Goal: Information Seeking & Learning: Learn about a topic

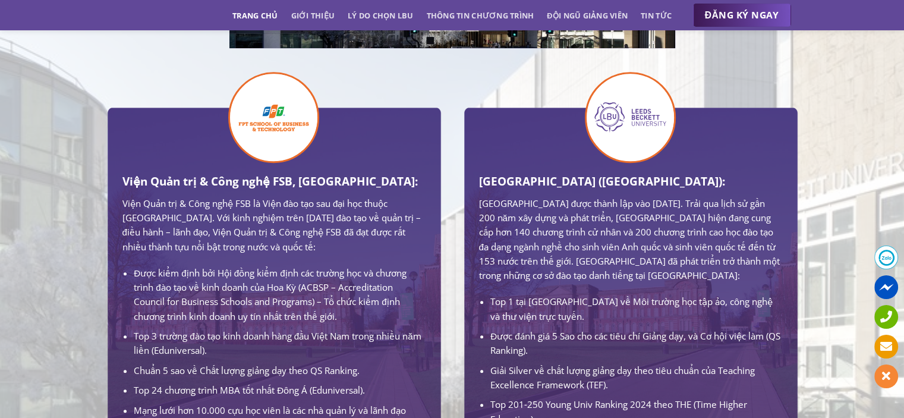
scroll to position [713, 0]
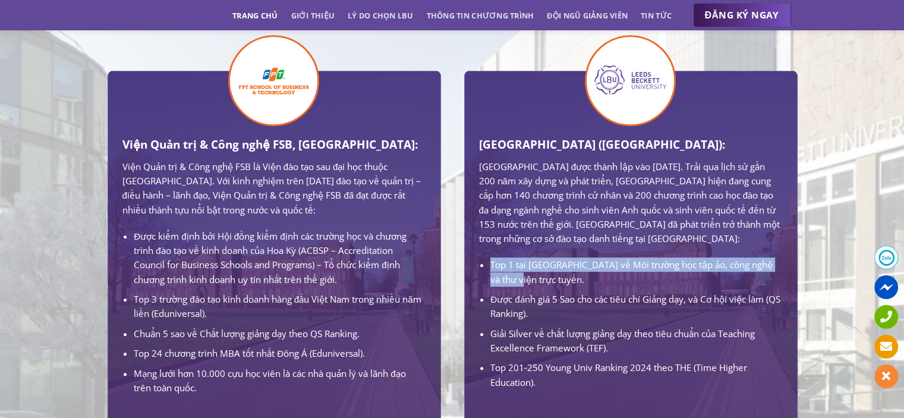
drag, startPoint x: 490, startPoint y: 277, endPoint x: 527, endPoint y: 290, distance: 39.3
click at [527, 286] on li "Top 1 tại [GEOGRAPHIC_DATA] về Môi trường học tập ảo, công nghệ và thư viện trự…" at bounding box center [635, 271] width 291 height 29
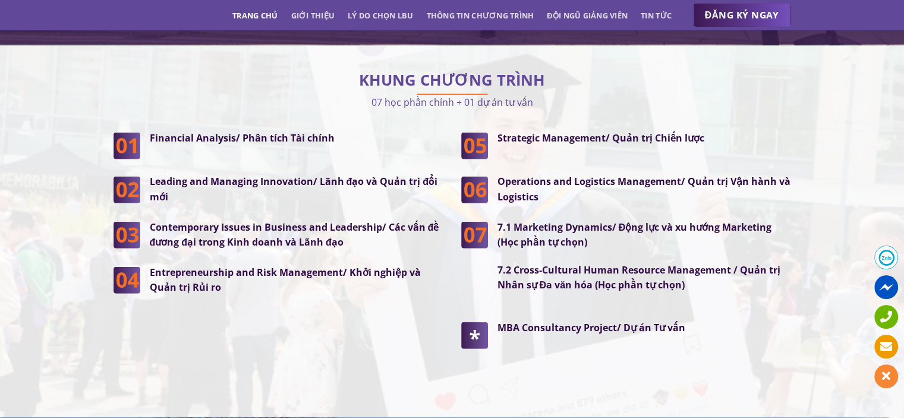
scroll to position [3030, 0]
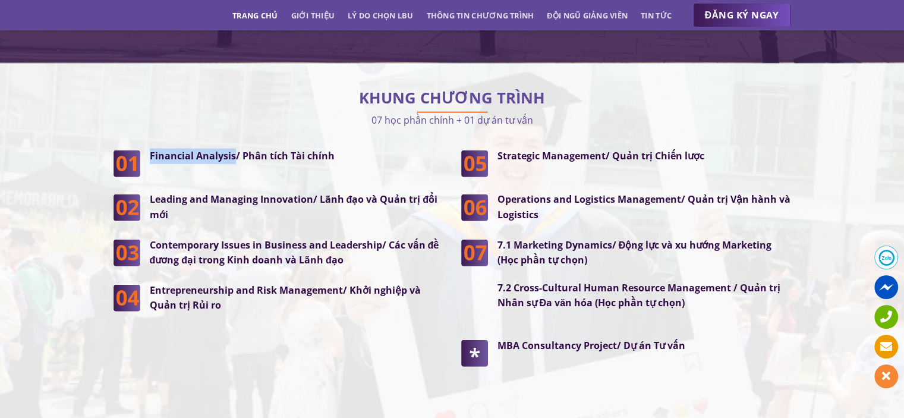
drag, startPoint x: 150, startPoint y: 130, endPoint x: 232, endPoint y: 132, distance: 81.4
click at [232, 149] on strong "Financial Analysis/ Phân tích Tài chính" at bounding box center [242, 155] width 185 height 13
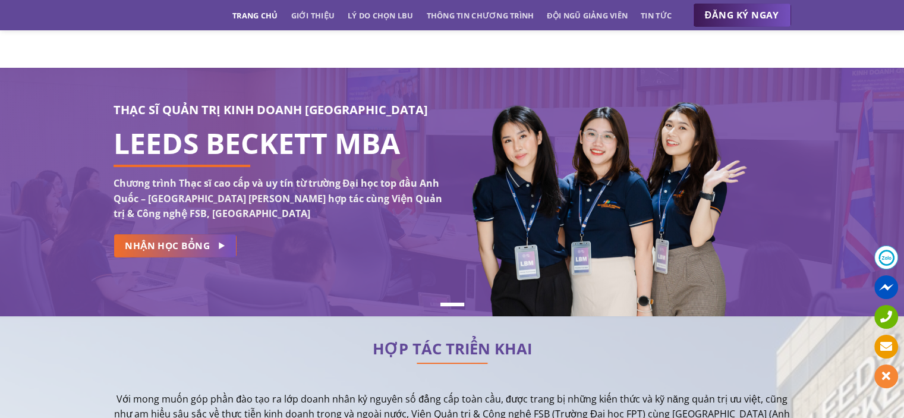
scroll to position [0, 0]
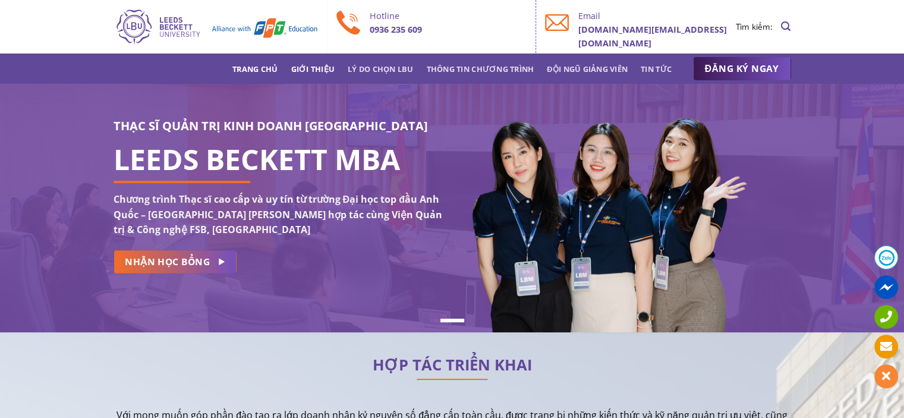
click at [302, 62] on link "Giới thiệu" at bounding box center [312, 68] width 44 height 21
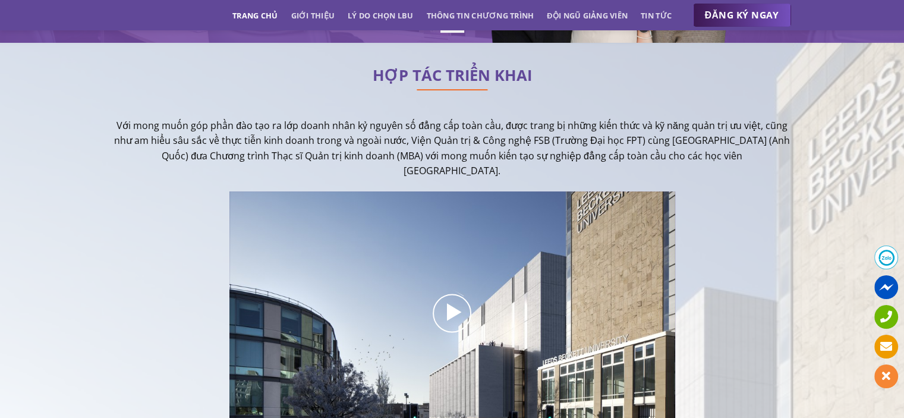
scroll to position [290, 0]
click at [304, 10] on link "Giới thiệu" at bounding box center [312, 15] width 44 height 21
click at [384, 16] on link "Lý do chọn LBU" at bounding box center [381, 15] width 66 height 21
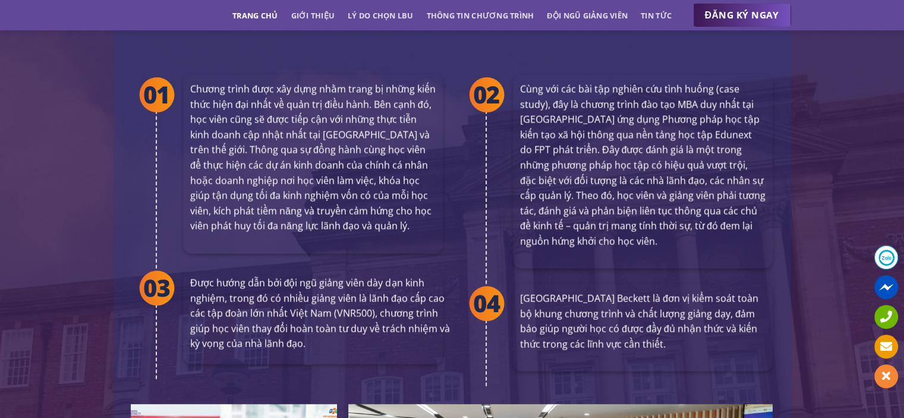
scroll to position [2202, 0]
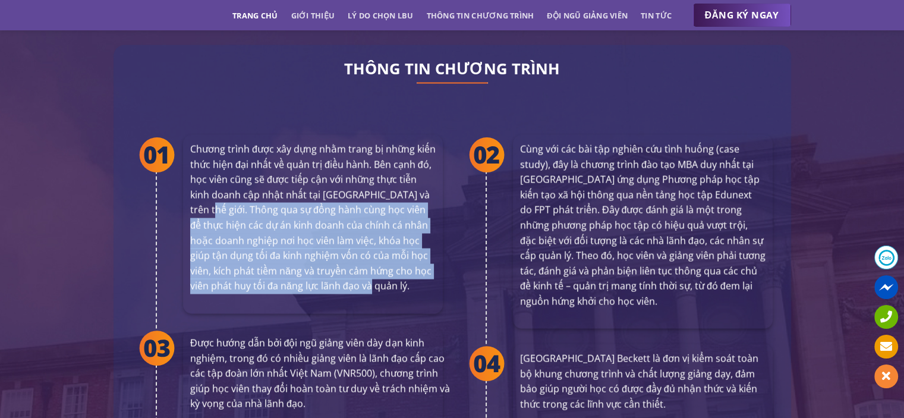
drag, startPoint x: 188, startPoint y: 181, endPoint x: 364, endPoint y: 261, distance: 193.3
click at [364, 261] on div "Chương trình được xây dựng nhằm trang bị những kiến thức hiện đại nhất về quản …" at bounding box center [313, 223] width 260 height 179
click at [361, 271] on div "Chương trình được xây dựng nhằm trang bị những kiến thức hiện đại nhất về quản …" at bounding box center [313, 223] width 260 height 179
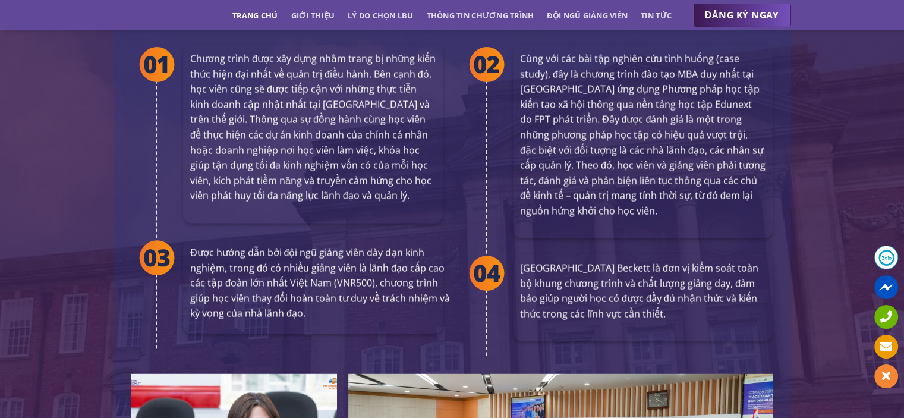
scroll to position [2321, 0]
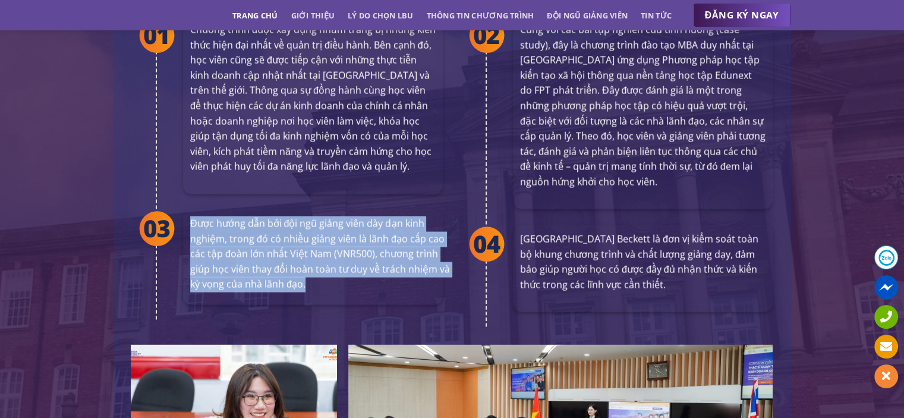
drag, startPoint x: 191, startPoint y: 201, endPoint x: 317, endPoint y: 254, distance: 136.3
click at [317, 254] on p "Được hướng dẫn bởi đội ngũ giảng viên dày dạn kinh nghiệm, trong đó có nhiều gi…" at bounding box center [320, 254] width 260 height 76
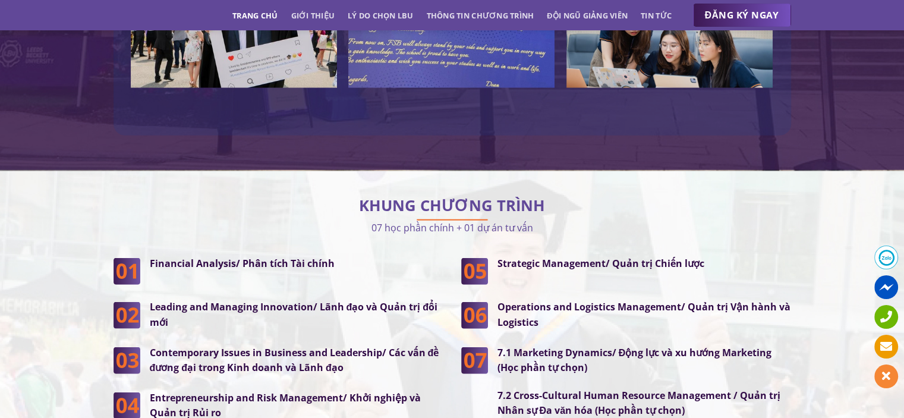
scroll to position [2915, 0]
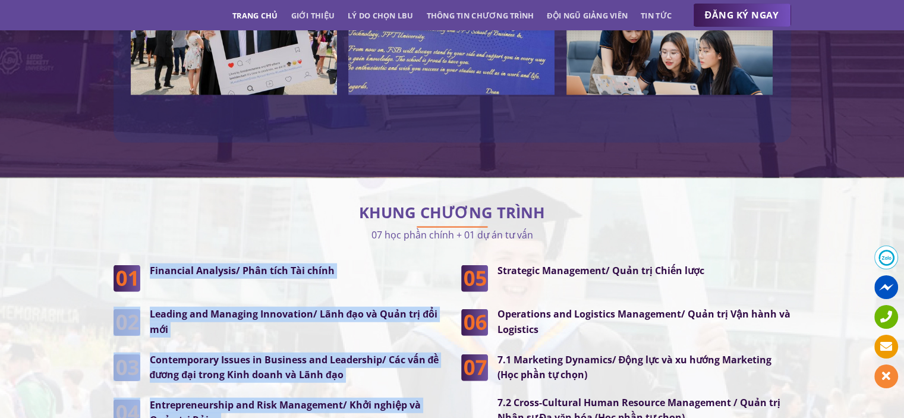
drag, startPoint x: 151, startPoint y: 242, endPoint x: 226, endPoint y: 394, distance: 169.0
click at [226, 394] on div "Financial Analysis/ Phân tích Tài chính Leading and Managing Innovation/ Lãnh đ…" at bounding box center [278, 345] width 330 height 165
copy div "Financial Analysis/ Phân tích Tài chính Leading and Managing Innovation/ Lãnh đ…"
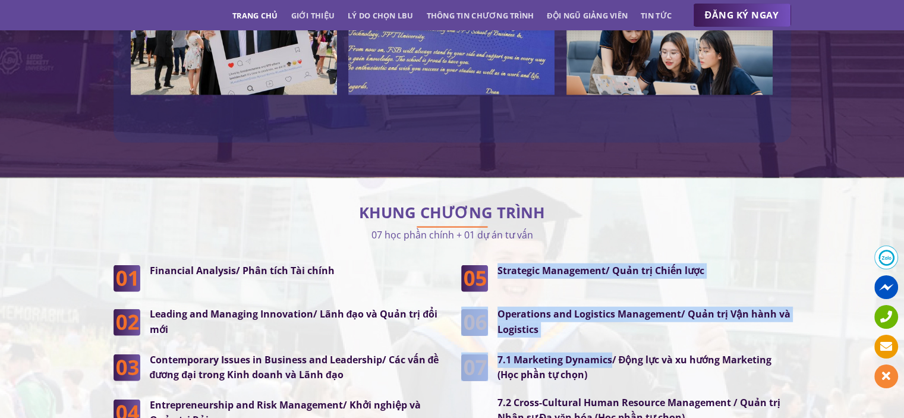
drag, startPoint x: 499, startPoint y: 246, endPoint x: 609, endPoint y: 332, distance: 139.6
click at [609, 332] on div "Strategic Management/ Quản trị Chiến lược Operations and Logistics Management/ …" at bounding box center [626, 379] width 330 height 233
copy div "Strategic Management/ Quản trị Chiến lược Operations and Logistics Management/ …"
